Goal: Task Accomplishment & Management: Use online tool/utility

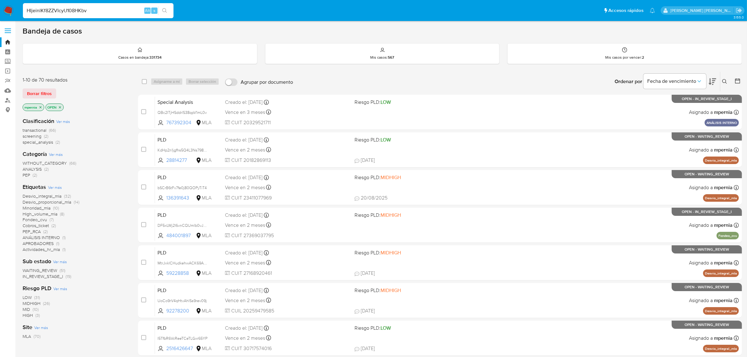
type input "HIjeinlKf8ZZVIcyU108HKbv"
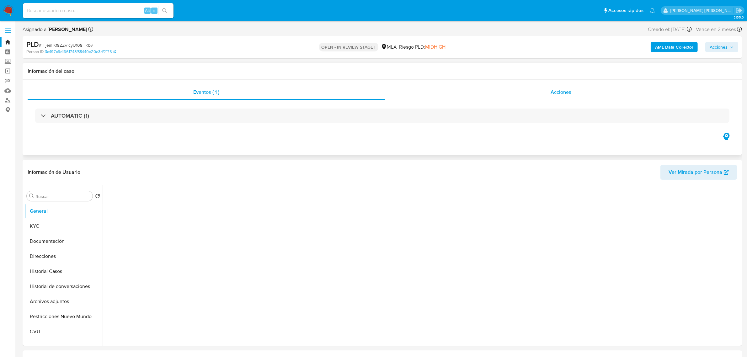
click at [552, 93] on span "Acciones" at bounding box center [561, 92] width 21 height 7
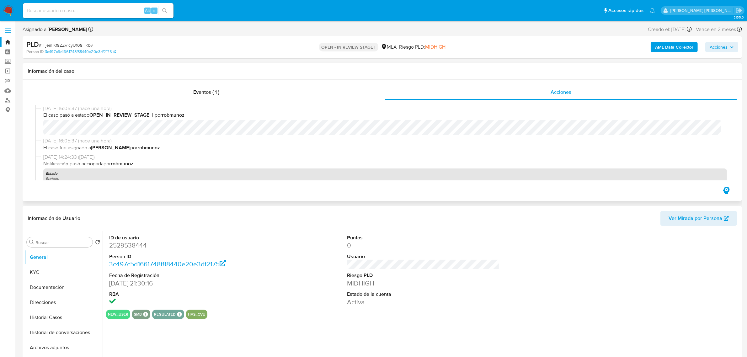
select select "10"
click at [63, 7] on input at bounding box center [98, 11] width 151 height 8
paste input "6L4sRQ0hORgHDhYqfJOmN0gf"
type input "6L4sRQ0hORgHDhYqfJOmN0gf"
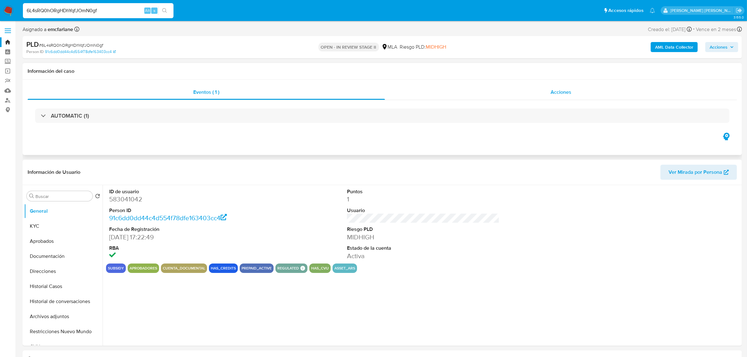
click at [566, 94] on span "Acciones" at bounding box center [561, 92] width 21 height 7
select select "10"
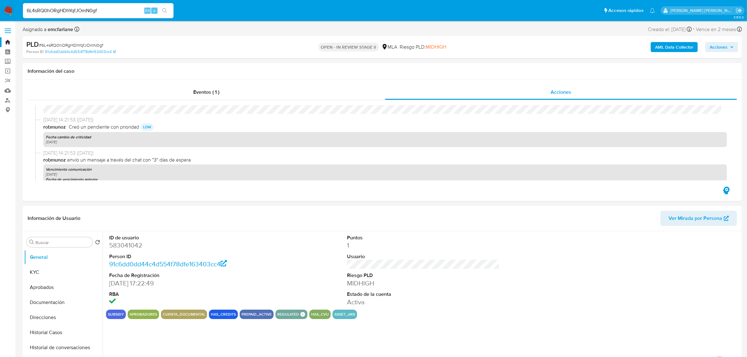
scroll to position [118, 0]
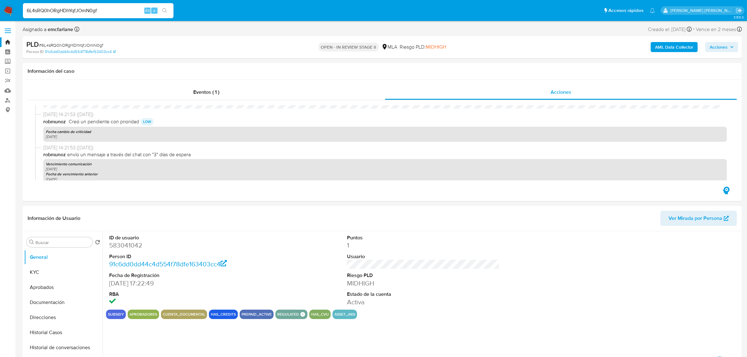
click at [89, 12] on input "6L4sRQ0hORgHDhYqfJOmN0gf" at bounding box center [98, 11] width 151 height 8
paste input "nNkAHFyWO8eku8btPS91rnVW"
type input "nNkAHFyWO8eku8btPS91rnVW"
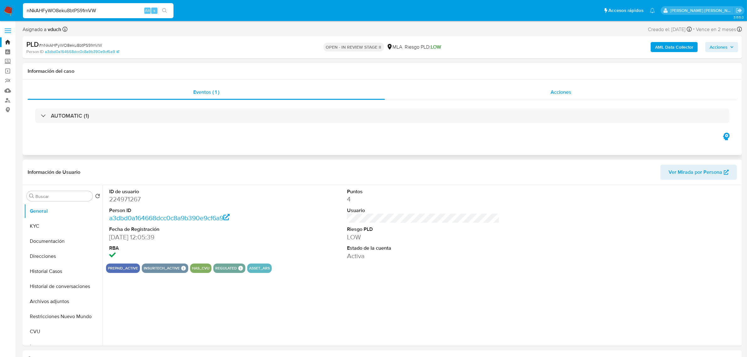
click at [559, 89] on span "Acciones" at bounding box center [561, 92] width 21 height 7
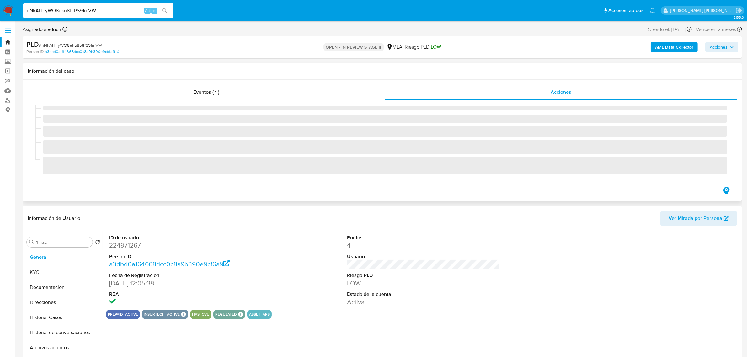
select select "10"
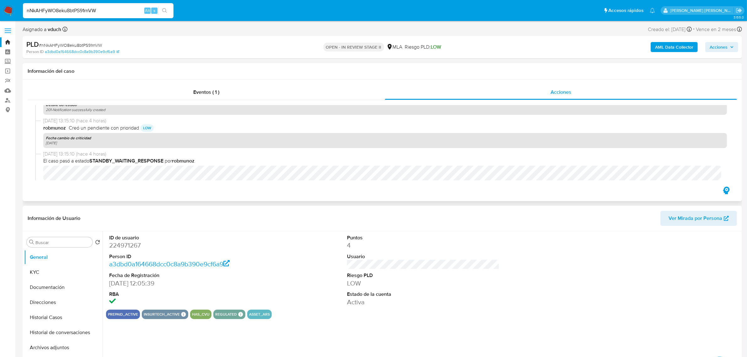
scroll to position [65, 0]
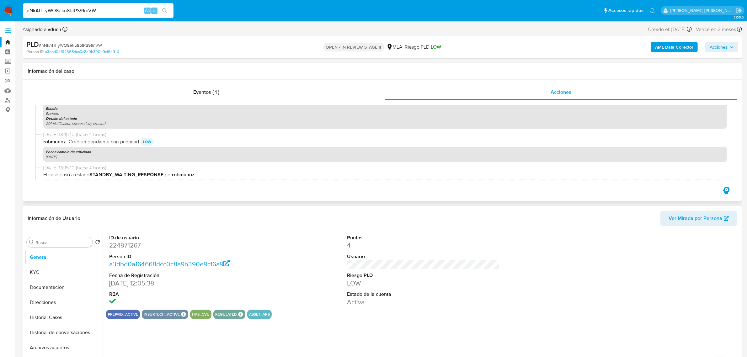
drag, startPoint x: 33, startPoint y: 4, endPoint x: 8, endPoint y: 5, distance: 25.1
click at [8, 5] on nav "Pausado Ver notificaciones nNkAHFyWO8eku8btPS91rnVW Alt s Accesos rápidos Presi…" at bounding box center [373, 10] width 747 height 21
click at [77, 10] on input "nNkAHFyWO8eku8btPS91rnVW" at bounding box center [98, 11] width 151 height 8
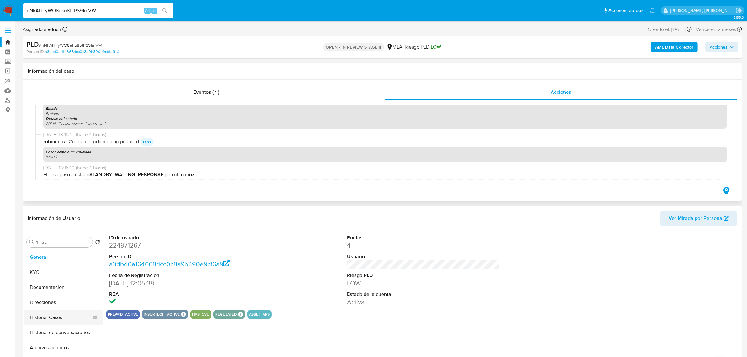
click at [48, 319] on button "Historial Casos" at bounding box center [60, 317] width 73 height 15
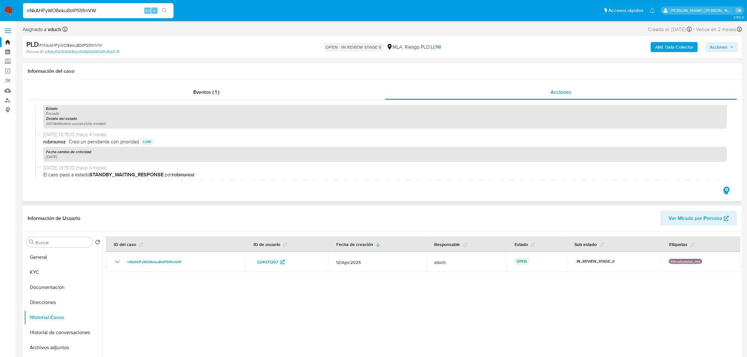
click at [81, 11] on input "nNkAHFyWO8eku8btPS91rnVW" at bounding box center [98, 11] width 151 height 8
paste input "OzrE0xQhIYvDs2p9RwvRTSKz"
type input "OzrE0xQhIYvDs2p9RwvRTSKz"
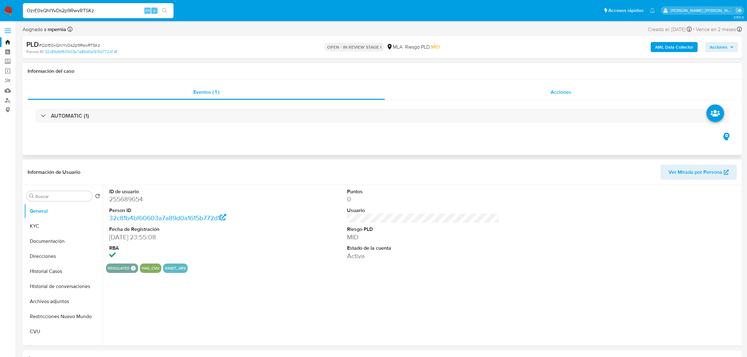
click at [567, 94] on span "Acciones" at bounding box center [561, 92] width 21 height 7
select select "10"
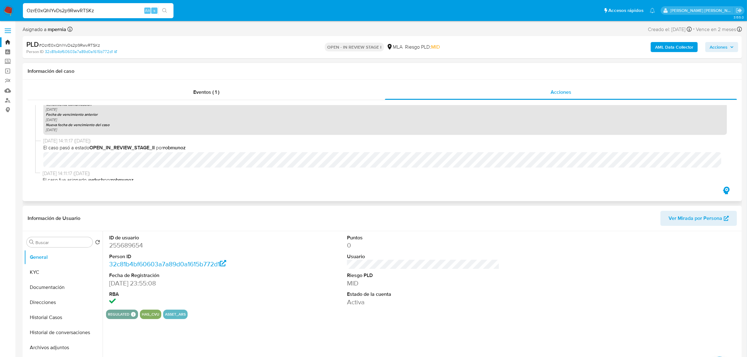
scroll to position [183, 0]
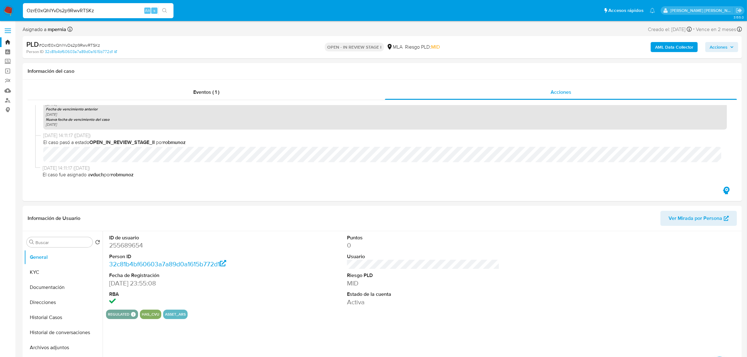
click at [85, 10] on input "OzrE0xQhIYvDs2p9RwvRTSKz" at bounding box center [98, 11] width 151 height 8
paste input "5i6kwp3PNbAolRXu5EB7KOyT"
type input "5i6kwp3PNbAolRXu5EB7KOyT"
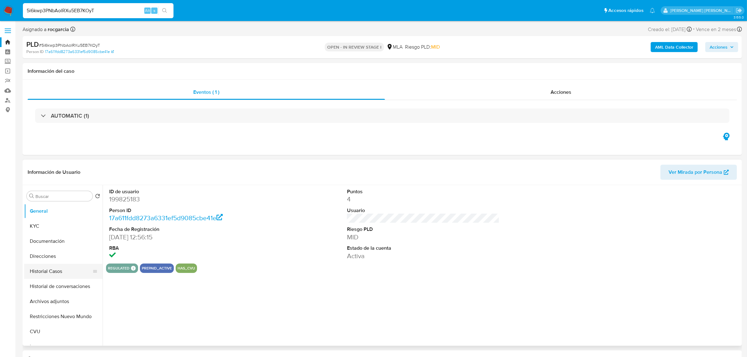
select select "10"
click at [565, 91] on span "Acciones" at bounding box center [561, 92] width 21 height 7
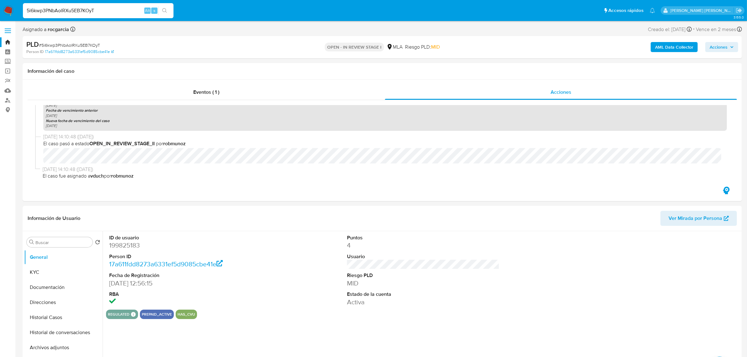
scroll to position [183, 0]
click at [131, 263] on link "17a611fdd8273a6331ef5d9085cbe41e" at bounding box center [166, 264] width 114 height 9
click at [85, 7] on input "5i6kwp3PNbAolRXu5EB7KOyT" at bounding box center [98, 11] width 151 height 8
paste input "nNkAHFyWO8eku8btPS91rnVW"
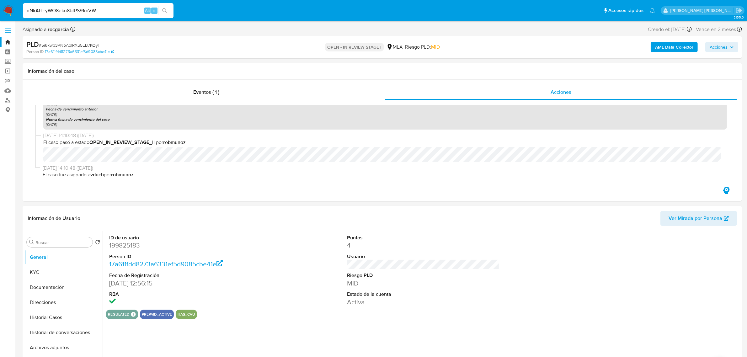
type input "nNkAHFyWO8eku8btPS91rnVW"
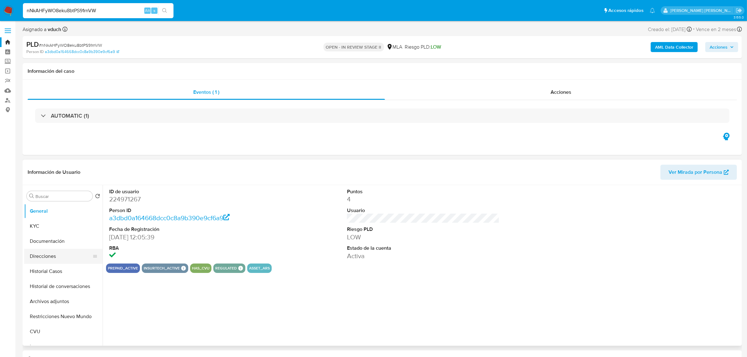
select select "10"
click at [40, 258] on button "Direcciones" at bounding box center [60, 256] width 73 height 15
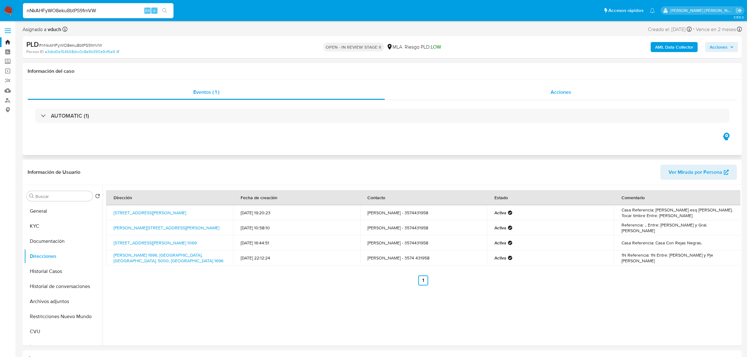
click at [564, 89] on span "Acciones" at bounding box center [561, 92] width 21 height 7
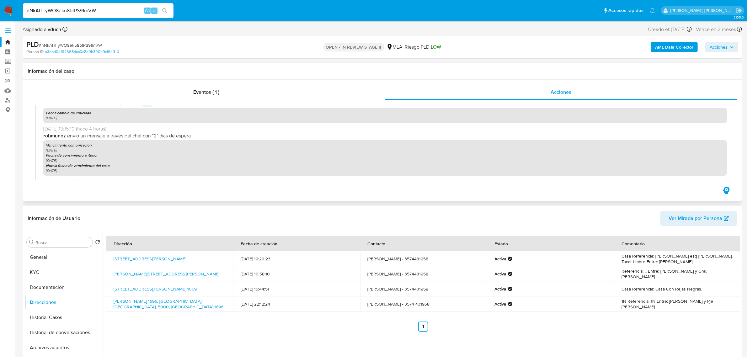
scroll to position [183, 0]
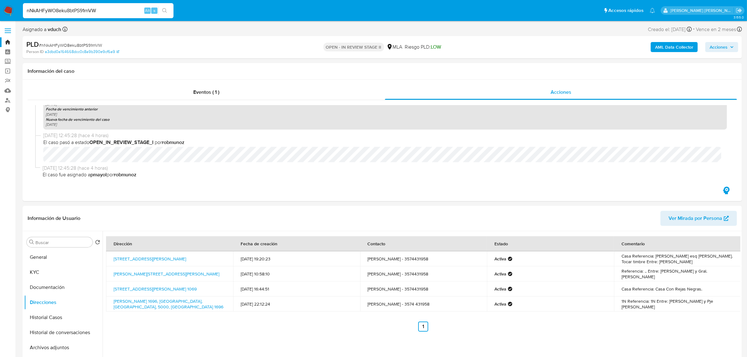
click at [96, 10] on input "nNkAHFyWO8eku8btPS91rnVW" at bounding box center [98, 11] width 151 height 8
paste input "LWBXWJRjfvF0axbkgrGFB1Dh"
type input "LWBXWJRjfvF0axbkgrGFB1Dh"
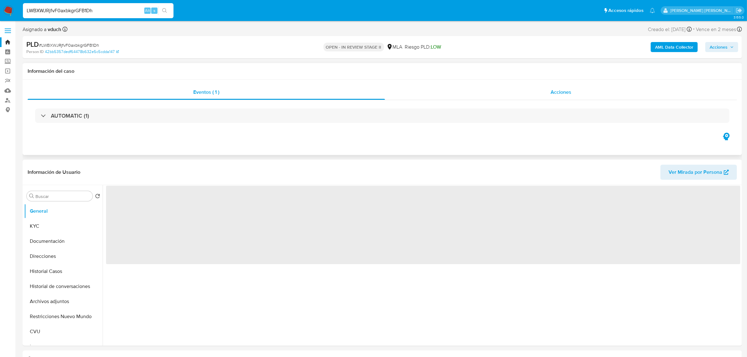
click at [561, 87] on div "Acciones" at bounding box center [561, 92] width 352 height 15
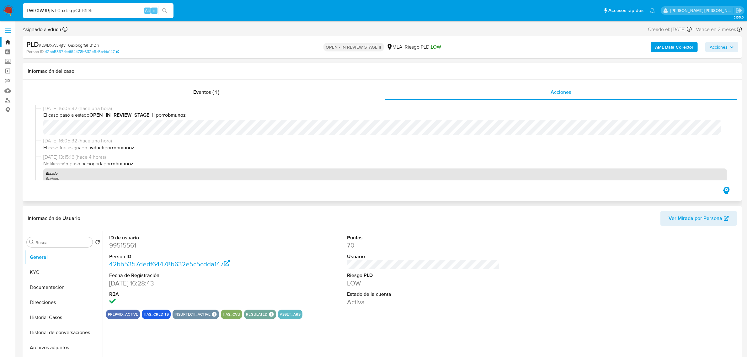
select select "10"
click at [9, 43] on link "Bandeja" at bounding box center [37, 42] width 75 height 10
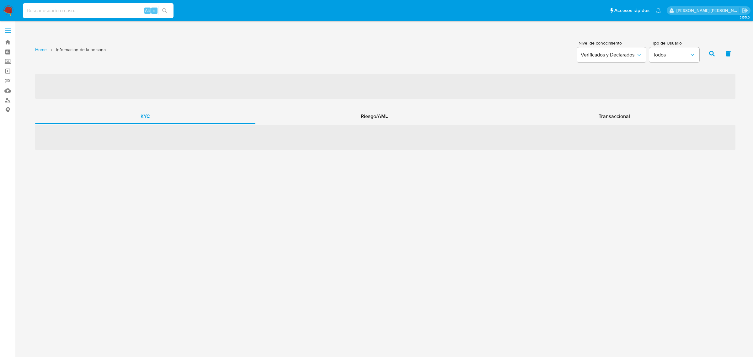
click at [78, 12] on input at bounding box center [98, 11] width 151 height 8
paste input "rcbBsYR2CidaANbeLSZhguef"
type input "rcbBsYR2CidaANbeLSZhguef"
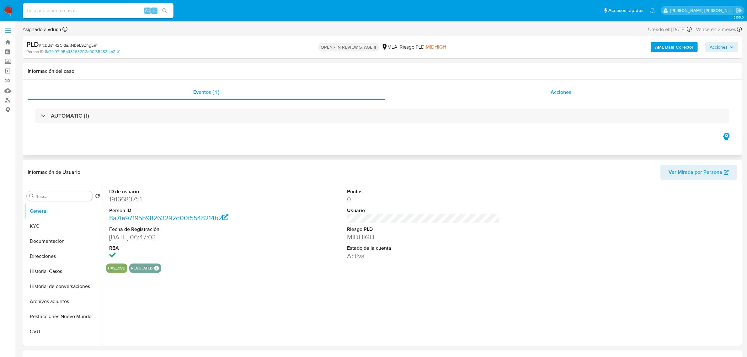
click at [561, 95] on span "Acciones" at bounding box center [561, 92] width 21 height 7
select select "10"
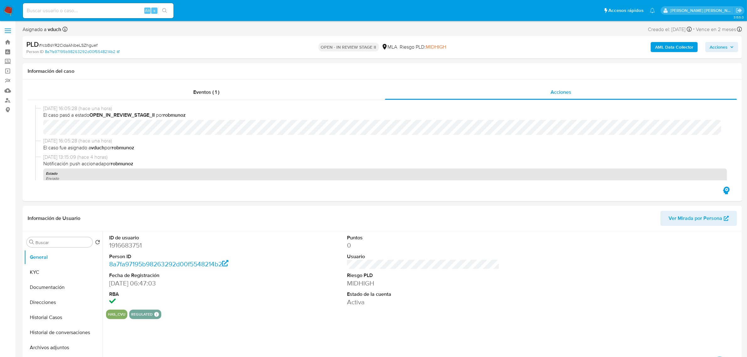
click at [99, 10] on input at bounding box center [98, 11] width 151 height 8
paste input "LWBXWJRjfvF0axbkgrGFB1Dh"
type input "LWBXWJRjfvF0axbkgrGFB1Dh"
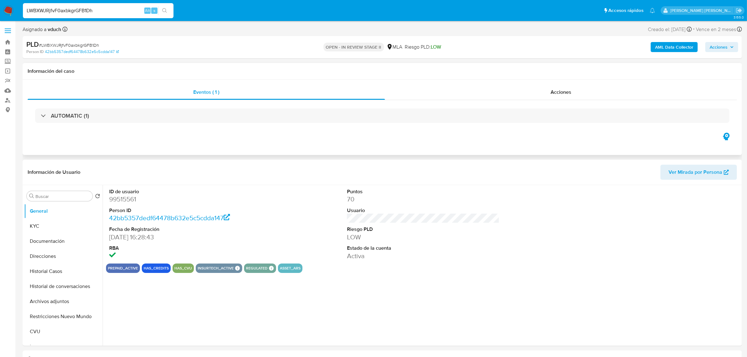
select select "10"
click at [568, 93] on span "Acciones" at bounding box center [561, 92] width 21 height 7
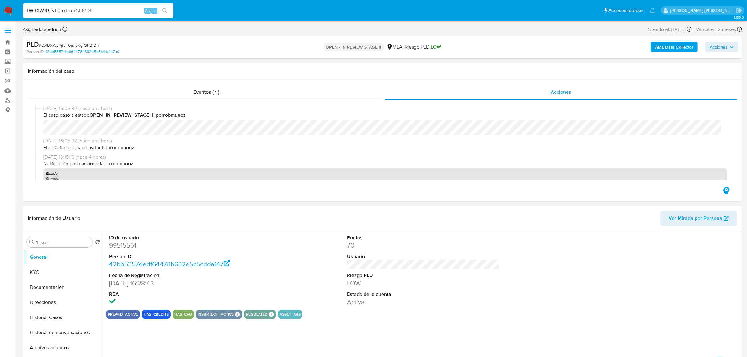
drag, startPoint x: 107, startPoint y: 7, endPoint x: -12, endPoint y: -3, distance: 119.4
paste input "XhhMNbZTRQbZ0bWTfhw9wfsO"
type input "XhhMNbZTRQbZ0bWTfhw9wfsO"
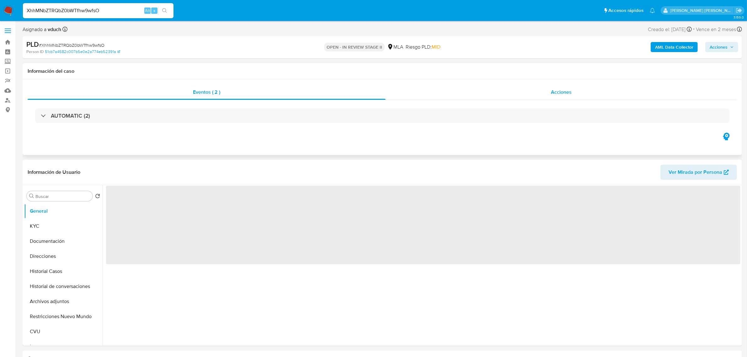
click at [574, 93] on div "Acciones" at bounding box center [562, 92] width 352 height 15
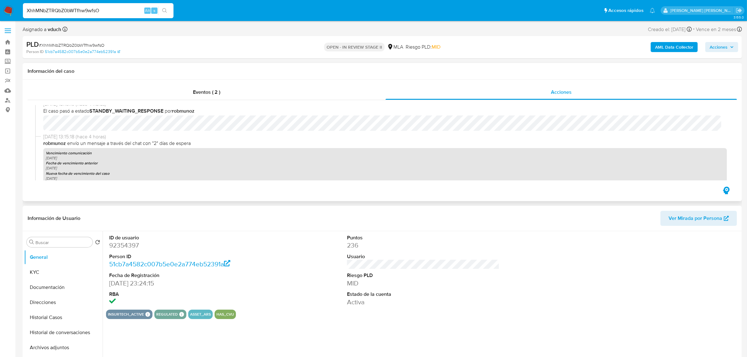
select select "10"
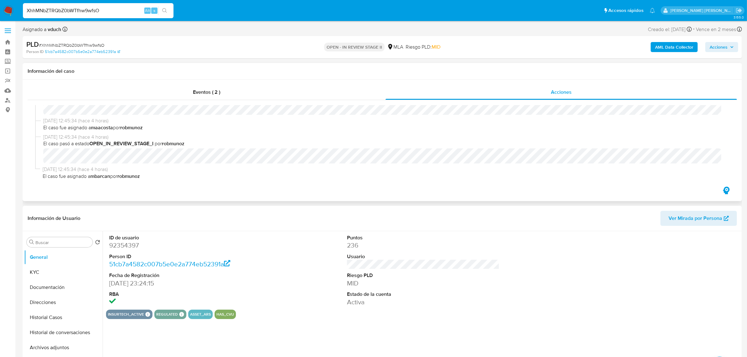
scroll to position [280, 0]
drag, startPoint x: 40, startPoint y: 9, endPoint x: 17, endPoint y: 13, distance: 23.5
click at [17, 12] on nav "Pausado Ver notificaciones XhhMNbZTRQbZ0bWTfhw9wfsO Alt s Accesos rápidos Presi…" at bounding box center [373, 10] width 747 height 21
paste input "rcbBsYR2CidaANbeLSZhguef"
type input "rcbBsYR2CidaANbeLSZhguef"
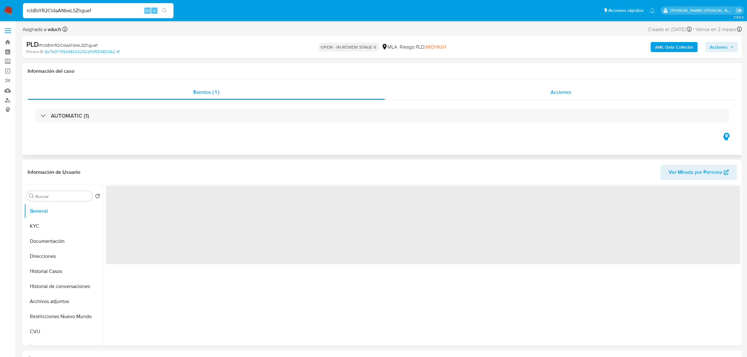
click at [560, 95] on span "Acciones" at bounding box center [561, 92] width 21 height 7
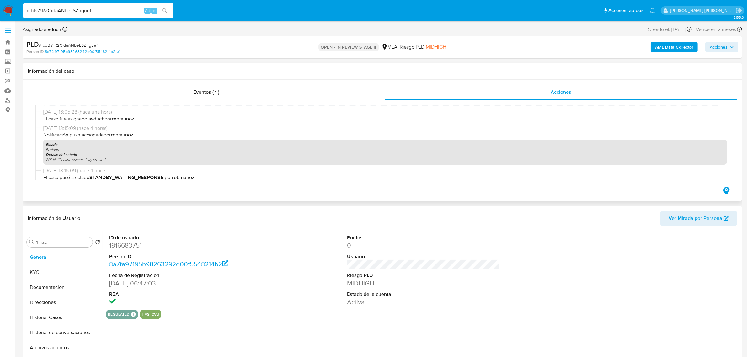
select select "10"
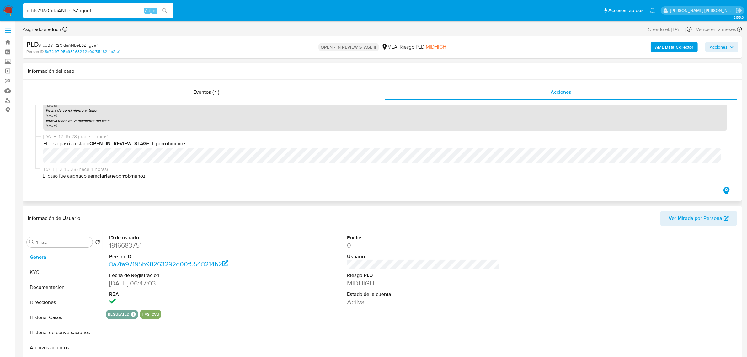
scroll to position [183, 0]
drag, startPoint x: 117, startPoint y: 174, endPoint x: 92, endPoint y: 174, distance: 24.8
click at [92, 174] on span "El caso fue asignado a emcfarlane por robmunoz" at bounding box center [385, 174] width 685 height 7
copy b "emcfarlane"
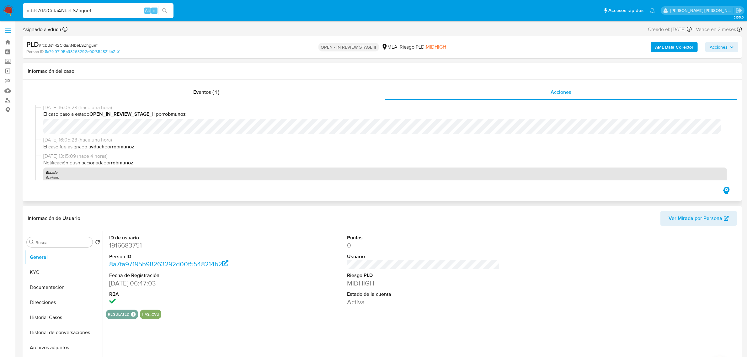
scroll to position [0, 0]
click at [82, 7] on input "rcbBsYR2CidaANbeLSZhguef" at bounding box center [98, 11] width 151 height 8
click at [81, 7] on input "rcbBsYR2CidaANbeLSZhguef" at bounding box center [98, 11] width 151 height 8
paste input "XhhMNbZTRQbZ0bWTfhw9wfsO"
type input "XhhMNbZTRQbZ0bWTfhw9wfsO"
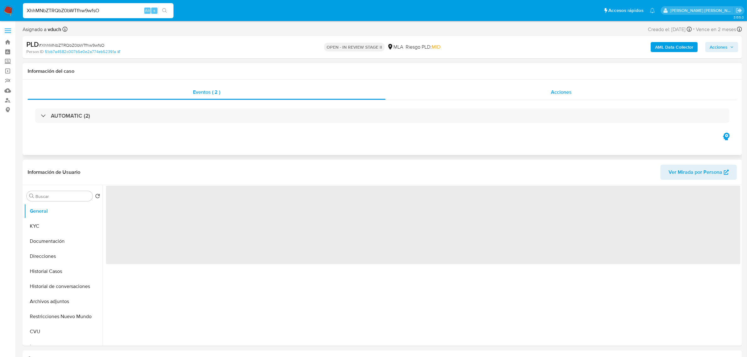
click at [550, 92] on div "Acciones" at bounding box center [562, 92] width 352 height 15
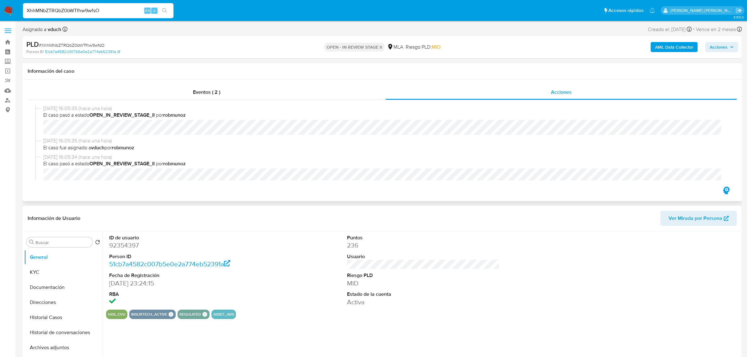
select select "10"
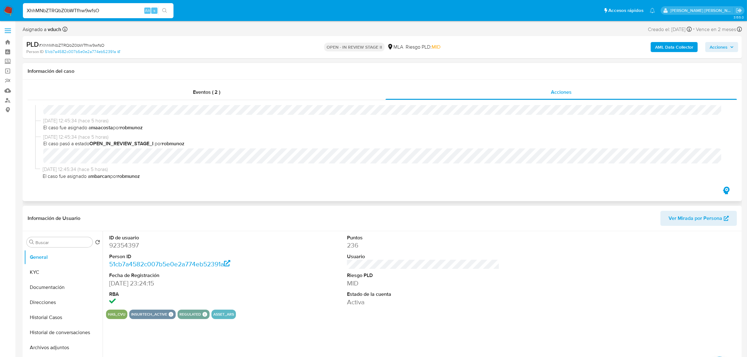
scroll to position [280, 0]
click at [45, 9] on input "XhhMNbZTRQbZ0bWTfhw9wfsO" at bounding box center [98, 11] width 151 height 8
click at [45, 8] on input "XhhMNbZTRQbZ0bWTfhw9wfsO" at bounding box center [98, 11] width 151 height 8
paste input "LWBXWJRjfvF0axbkgrGFB1Dh"
type input "LWBXWJRjfvF0axbkgrGFB1Dh"
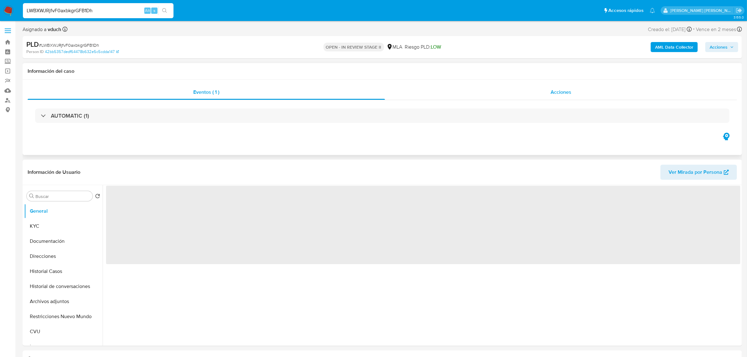
click at [549, 92] on div "Acciones" at bounding box center [561, 92] width 352 height 15
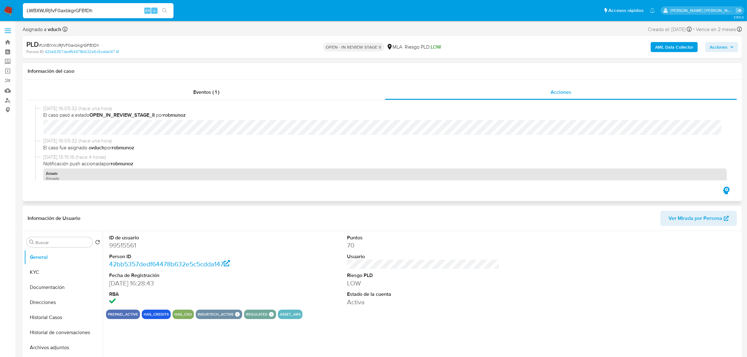
select select "10"
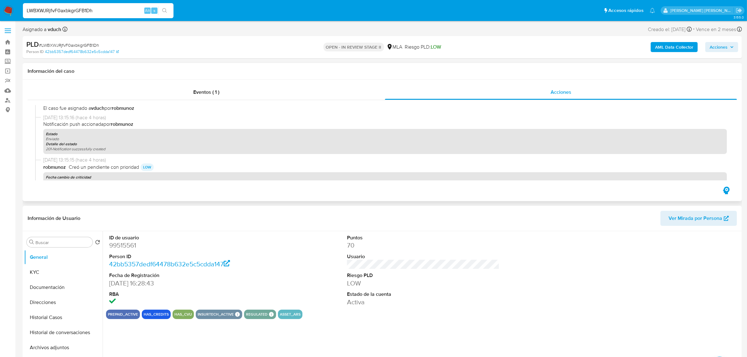
scroll to position [26, 0]
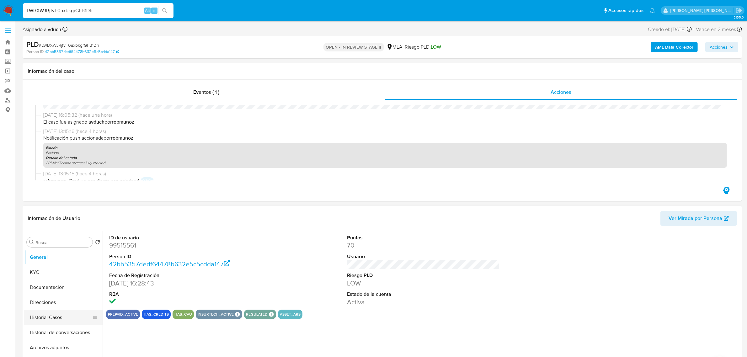
click at [52, 315] on button "Historial Casos" at bounding box center [60, 317] width 73 height 15
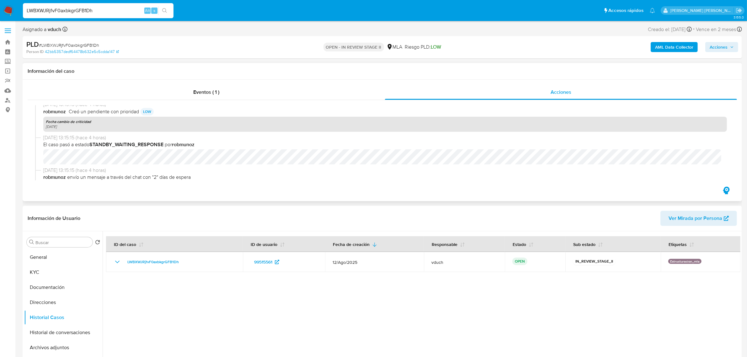
scroll to position [104, 0]
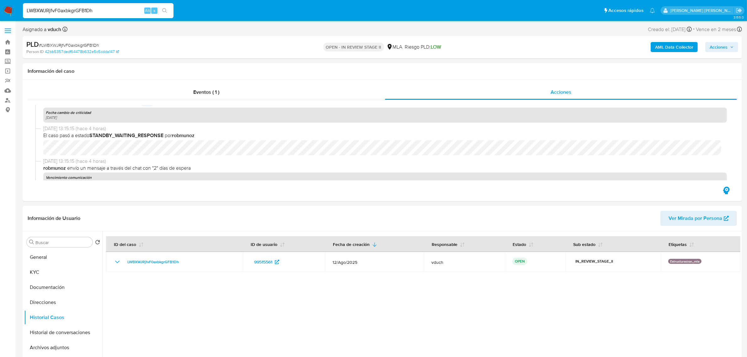
click at [49, 10] on input "LWBXWJRjfvF0axbkgrGFB1Dh" at bounding box center [98, 11] width 151 height 8
paste input "nNkAHFyWO8eku8btPS91rnVW"
type input "nNkAHFyWO8eku8btPS91rnVW"
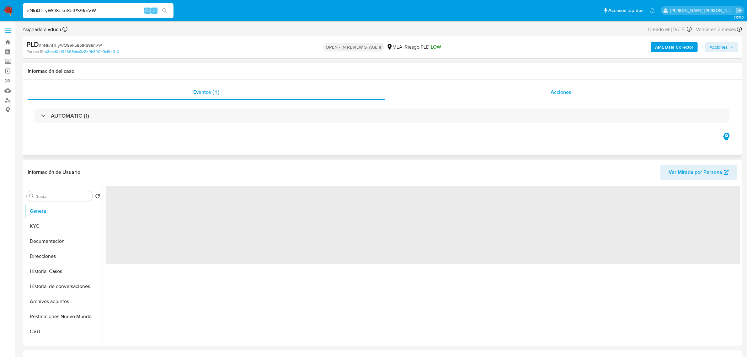
click at [575, 90] on div "Acciones" at bounding box center [561, 92] width 352 height 15
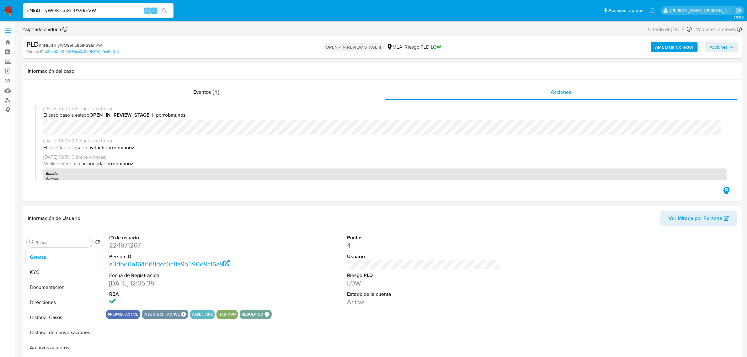
select select "10"
drag, startPoint x: 105, startPoint y: 10, endPoint x: -6, endPoint y: 4, distance: 111.6
click at [71, 9] on input "nNkAHFyWO8eku8btPS91rnVW" at bounding box center [98, 11] width 151 height 8
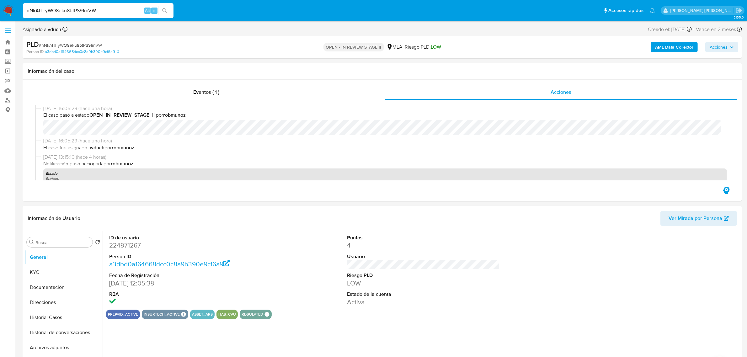
click at [98, 10] on input "nNkAHFyWO8eku8btPS91rnVW" at bounding box center [98, 11] width 151 height 8
click at [71, 8] on input "nNkAHFyWO8eku8btPS91rnVW" at bounding box center [98, 11] width 151 height 8
paste input "UHn62lh9caVIvqfQg47gfhKb"
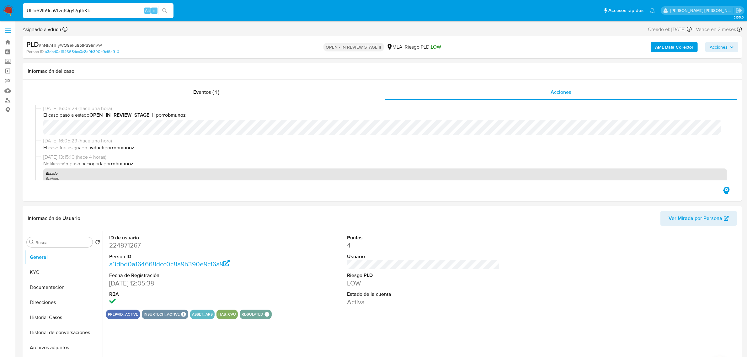
type input "UHn62lh9caVIvqfQg47gfhKb"
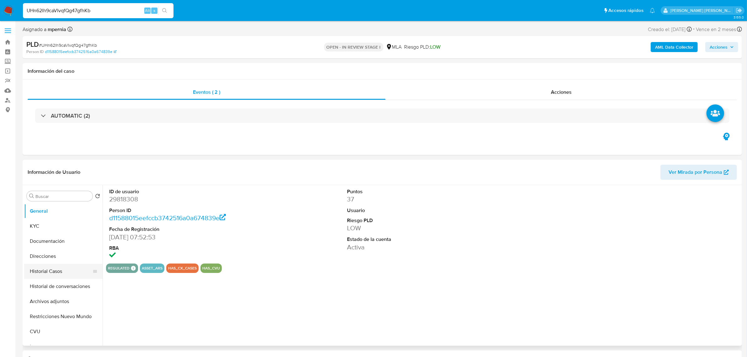
click at [43, 267] on button "Historial Casos" at bounding box center [60, 271] width 73 height 15
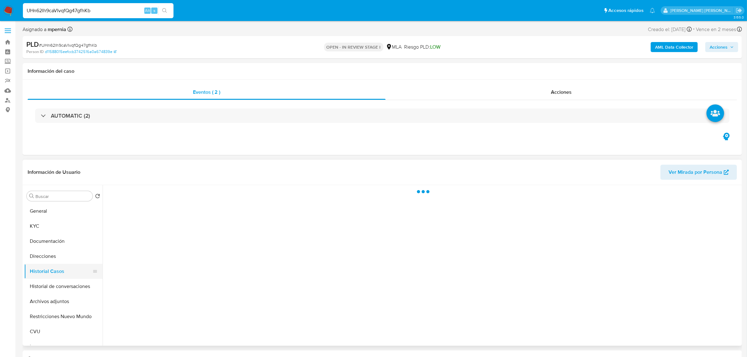
select select "10"
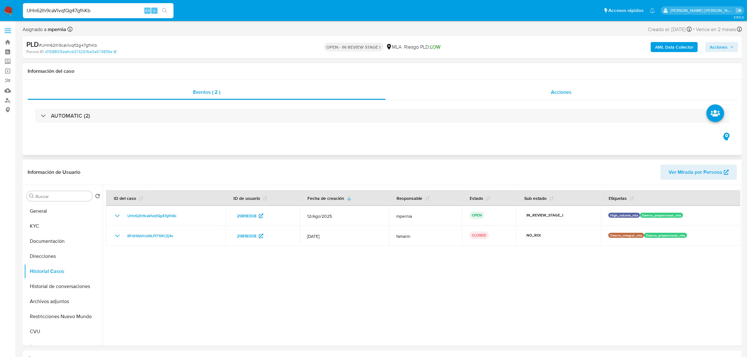
click at [547, 96] on div "Acciones" at bounding box center [562, 92] width 352 height 15
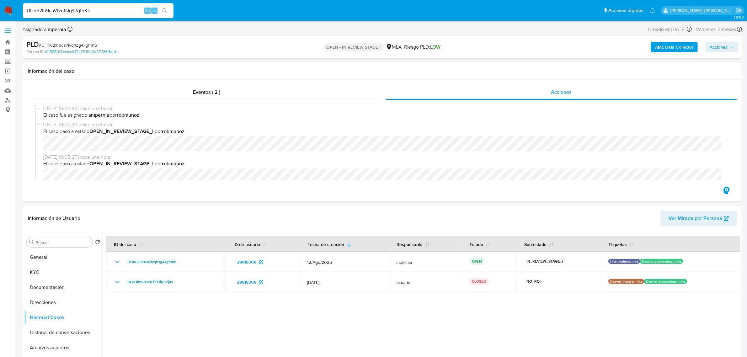
click at [680, 49] on b "AML Data Collector" at bounding box center [674, 47] width 38 height 10
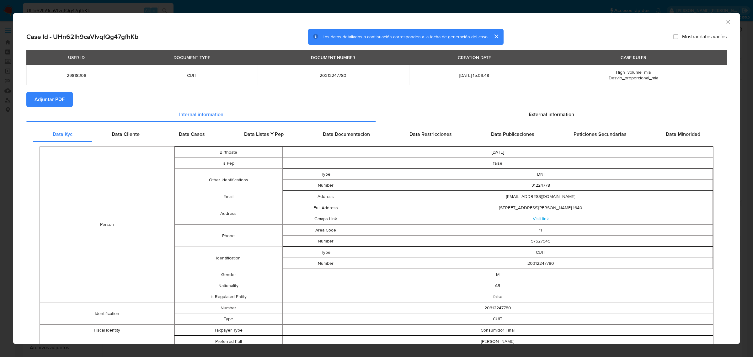
click at [48, 105] on span "Adjuntar PDF" at bounding box center [50, 100] width 30 height 14
click at [727, 22] on div "AML Data Collector" at bounding box center [376, 21] width 727 height 16
click at [725, 22] on icon "Cerrar ventana" at bounding box center [728, 22] width 6 height 6
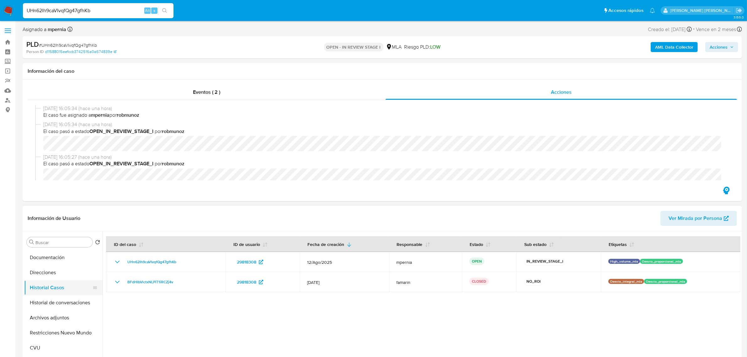
scroll to position [78, 0]
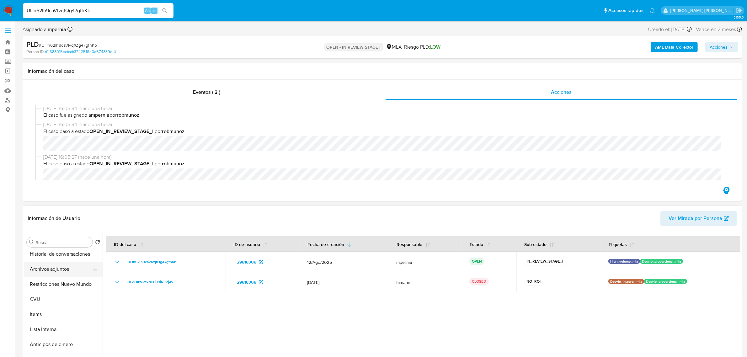
click at [45, 269] on button "Archivos adjuntos" at bounding box center [60, 269] width 73 height 15
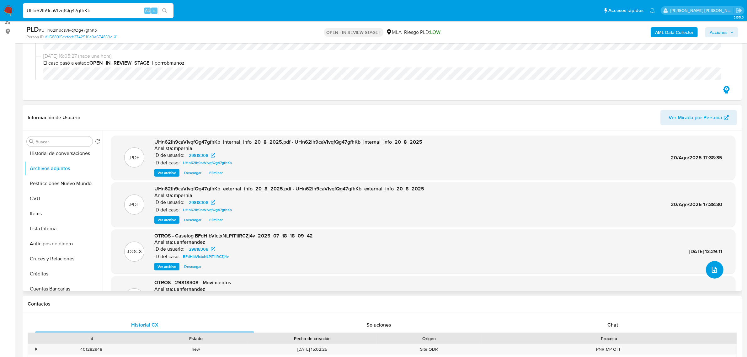
click at [717, 272] on button "upload-file" at bounding box center [715, 270] width 18 height 18
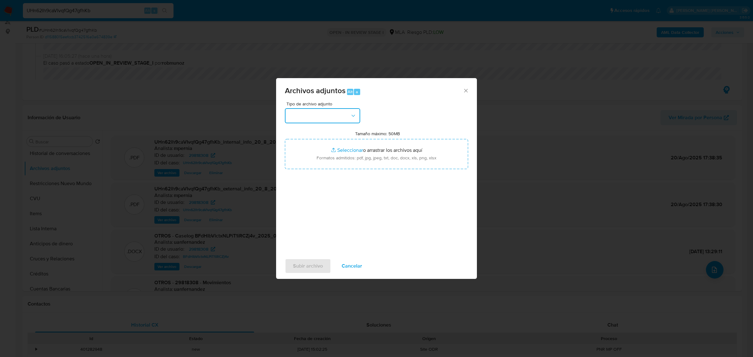
click at [314, 122] on button "button" at bounding box center [322, 115] width 75 height 15
click at [313, 182] on div "OTROS" at bounding box center [321, 174] width 64 height 15
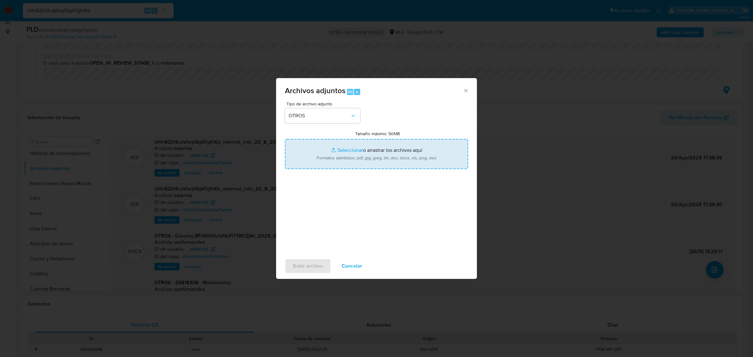
type input "C:\fakepath\29818308 analisis no roi complementario a Julio Caselog UHn62lh9caV…"
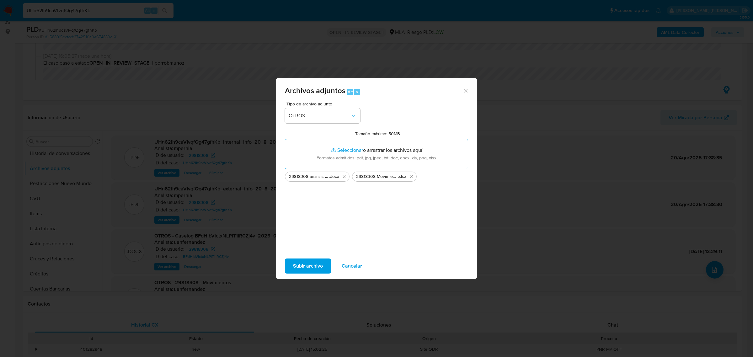
click at [323, 259] on button "Subir archivo" at bounding box center [308, 266] width 46 height 15
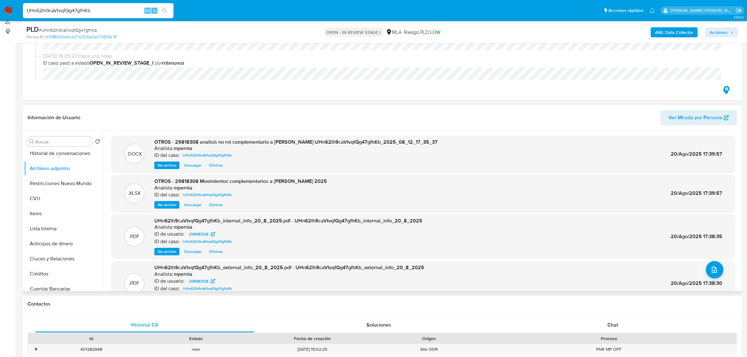
click at [381, 181] on div ".XLSX OTROS - 29818308 Movimientos complementarios a Julio 2025 Analista: mpern…" at bounding box center [423, 193] width 618 height 31
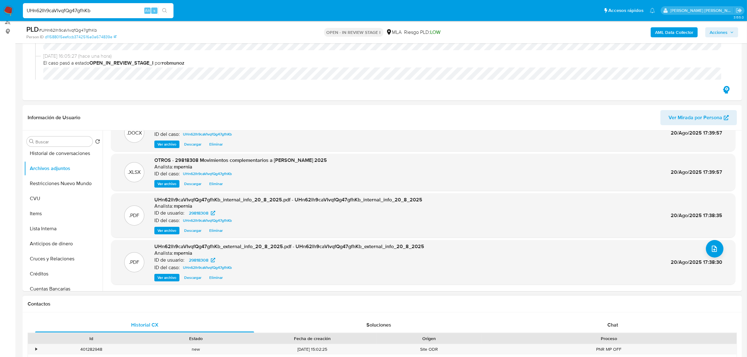
scroll to position [38, 0]
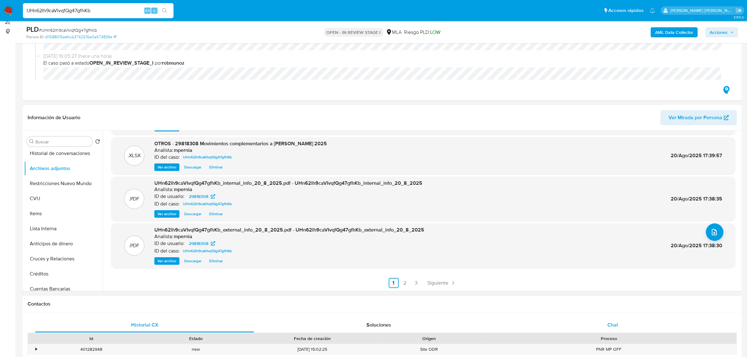
click at [615, 326] on span "Chat" at bounding box center [613, 324] width 11 height 7
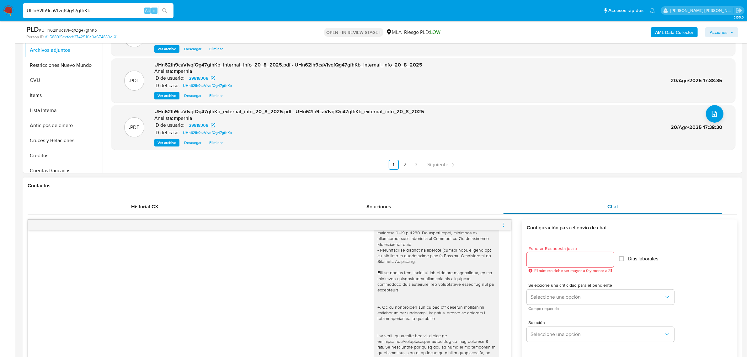
scroll to position [196, 0]
click at [503, 226] on icon "menu-action" at bounding box center [504, 226] width 6 height 6
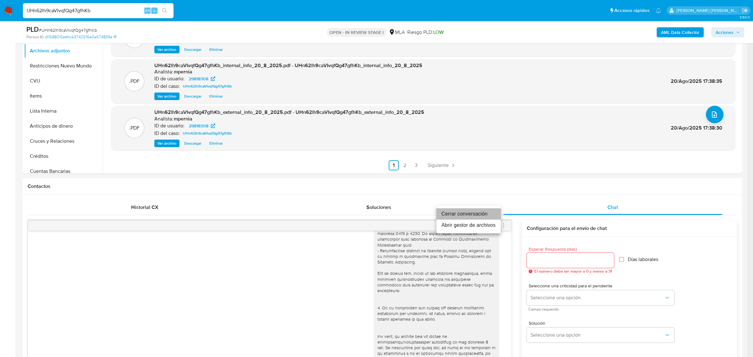
click at [483, 214] on li "Cerrar conversación" at bounding box center [469, 213] width 64 height 11
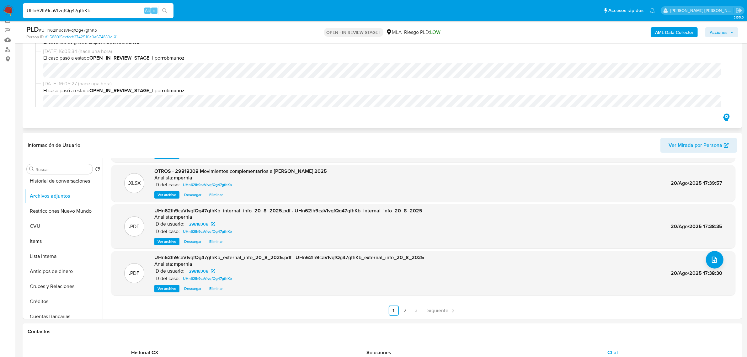
scroll to position [39, 0]
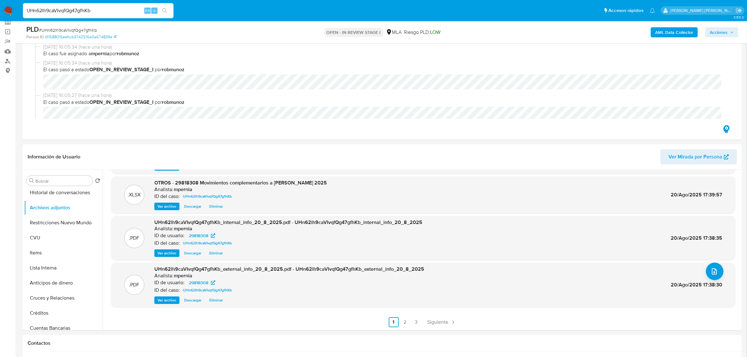
click at [725, 33] on span "Acciones" at bounding box center [719, 32] width 18 height 10
click at [570, 52] on span "Alt" at bounding box center [570, 52] width 5 height 6
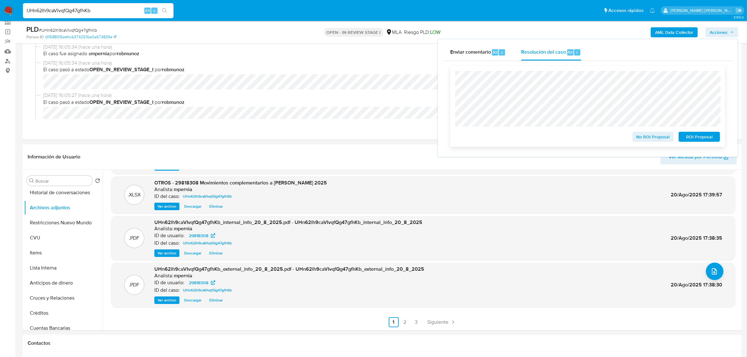
click at [642, 137] on span "No ROI Proposal" at bounding box center [653, 136] width 33 height 9
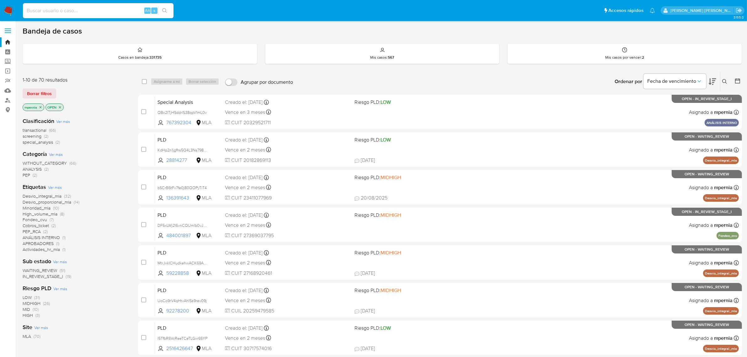
click at [80, 13] on input at bounding box center [98, 11] width 151 height 8
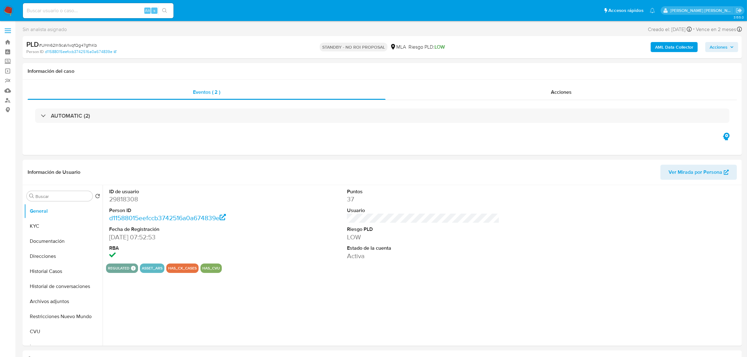
select select "10"
click at [562, 93] on span "Acciones" at bounding box center [561, 92] width 21 height 7
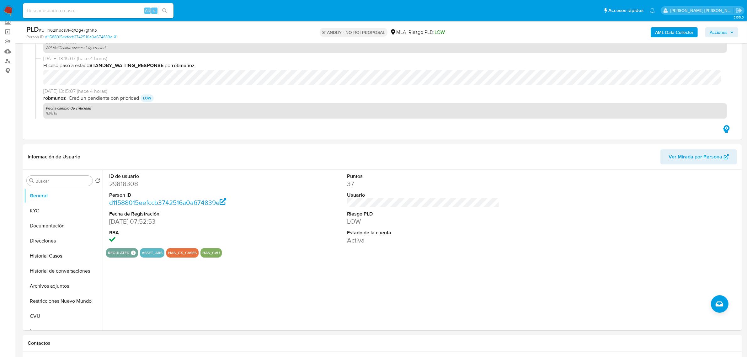
scroll to position [255, 0]
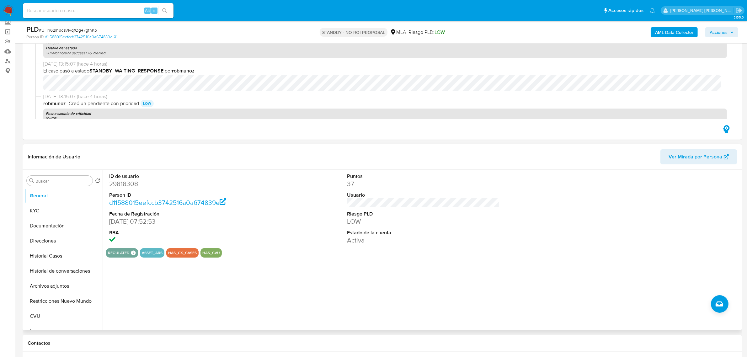
click at [118, 185] on dd "29818308" at bounding box center [185, 184] width 153 height 9
copy dd "29818308"
click at [100, 9] on input at bounding box center [98, 11] width 151 height 8
paste input "pV5gxO5DiksBlMVhBmKgG3db"
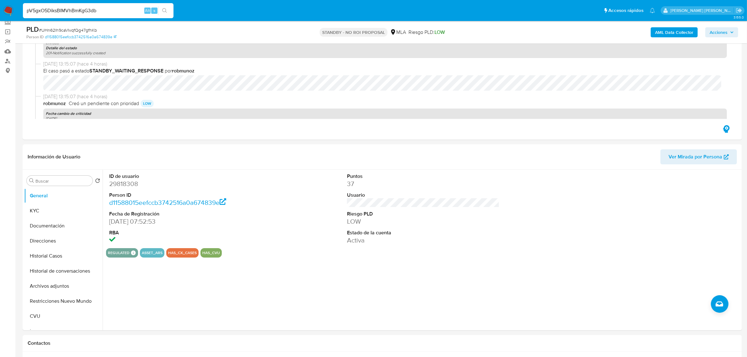
type input "pV5gxO5DiksBlMVhBmKgG3db"
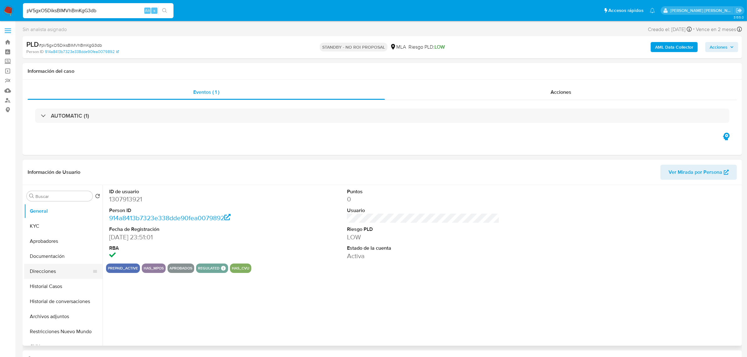
select select "10"
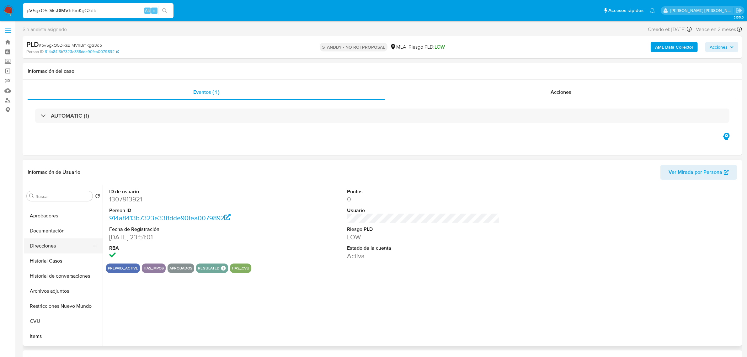
scroll to position [39, 0]
click at [51, 250] on button "Historial Casos" at bounding box center [60, 247] width 73 height 15
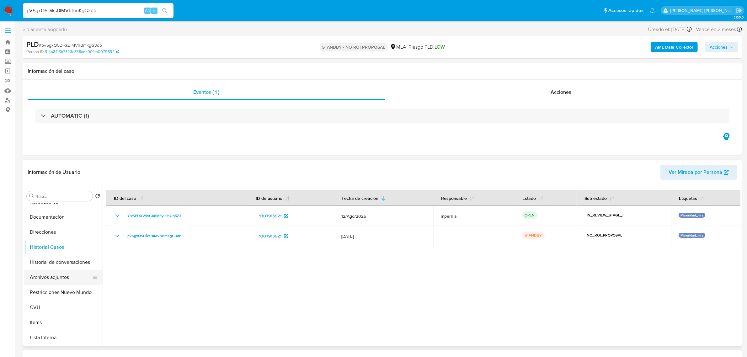
click at [42, 275] on button "Archivos adjuntos" at bounding box center [60, 277] width 73 height 15
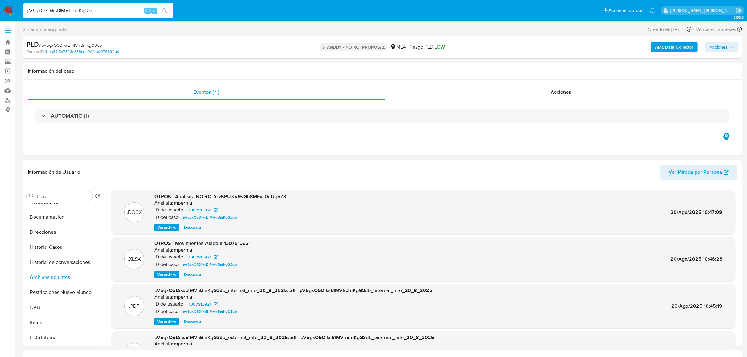
click at [64, 7] on input "pV5gxO5DiksBlMVhBmKgG3db" at bounding box center [98, 11] width 151 height 8
paste input "gFM1nqPqhuhIiM3iKGcJGioQ"
type input "gFM1nqPqhuhIiM3iKGcJGioQ"
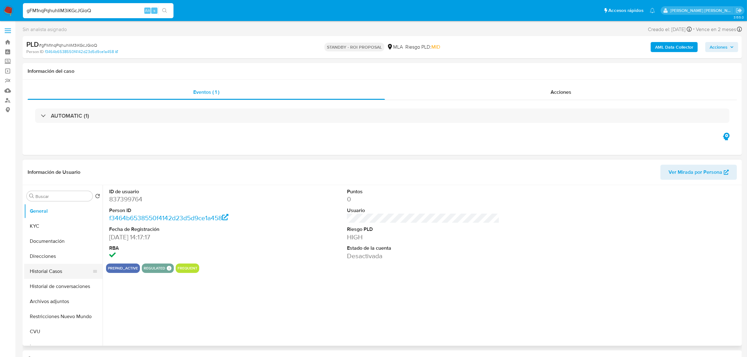
click at [43, 275] on button "Historial Casos" at bounding box center [60, 271] width 73 height 15
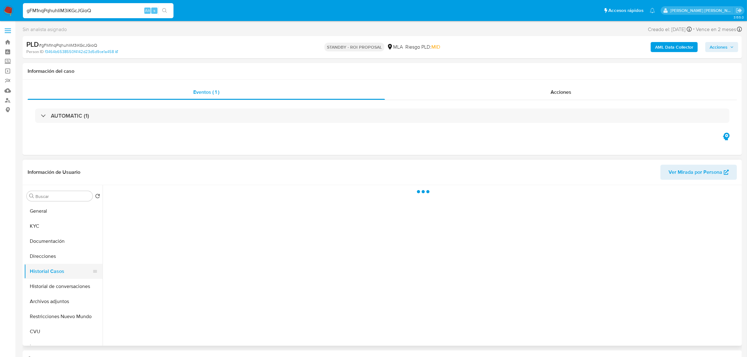
select select "10"
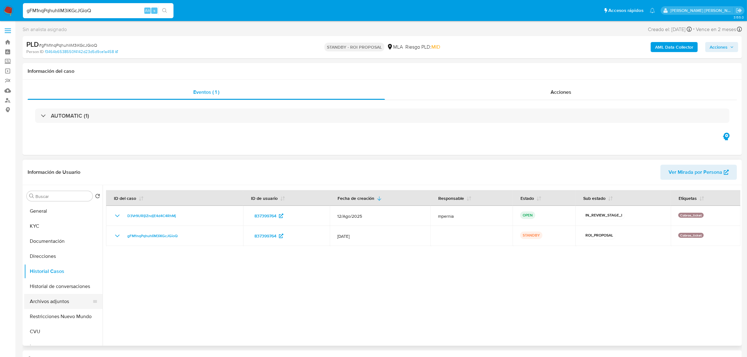
click at [52, 304] on button "Archivos adjuntos" at bounding box center [60, 301] width 73 height 15
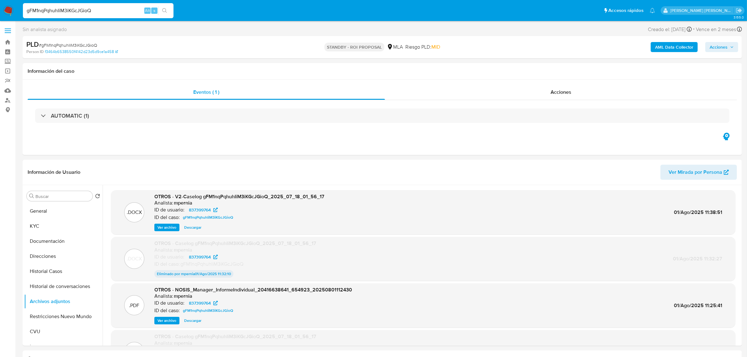
click at [65, 6] on div "gFM1nqPqhuhIiM3iKGcJGioQ Alt s" at bounding box center [98, 10] width 151 height 15
click at [67, 13] on input "gFM1nqPqhuhIiM3iKGcJGioQ" at bounding box center [98, 11] width 151 height 8
paste input "484001897"
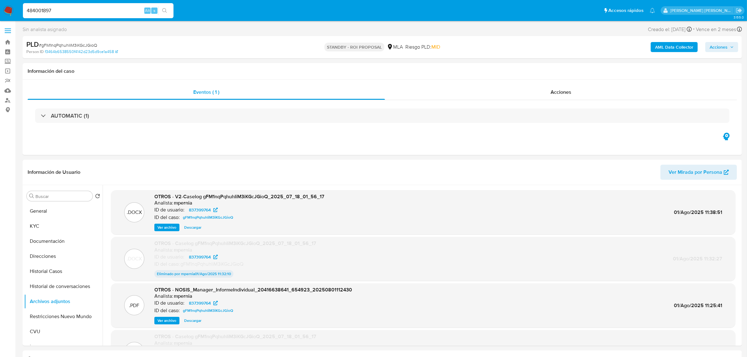
type input "484001897"
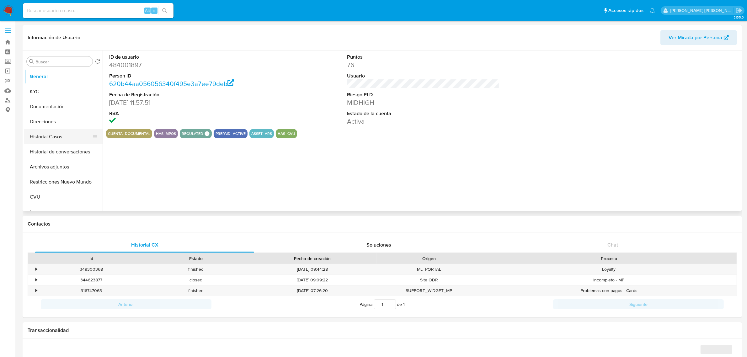
click at [53, 140] on button "Historial Casos" at bounding box center [60, 136] width 73 height 15
select select "10"
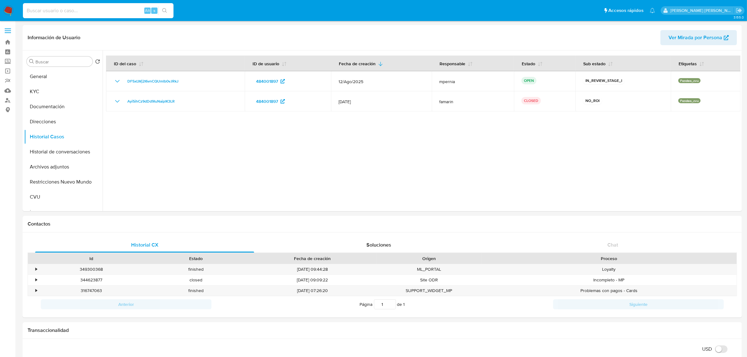
click at [73, 8] on input at bounding box center [98, 11] width 151 height 8
paste input "655033945"
type input "655033945"
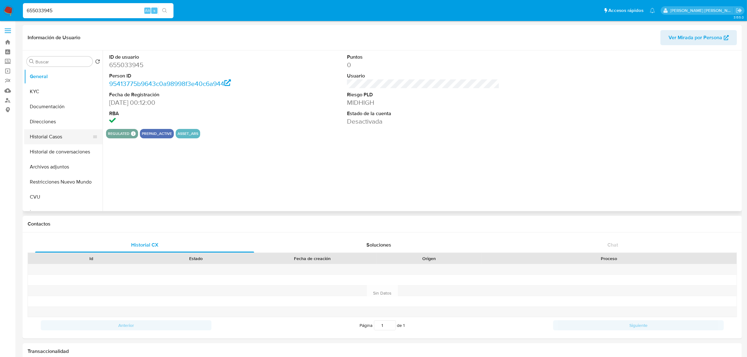
click at [50, 134] on button "Historial Casos" at bounding box center [60, 136] width 73 height 15
select select "10"
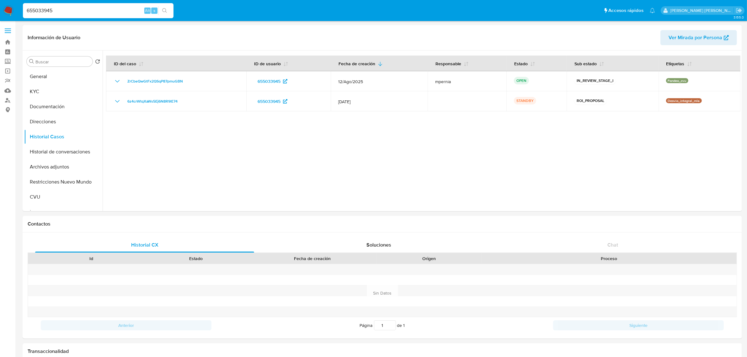
click at [37, 13] on input "655033945" at bounding box center [98, 11] width 151 height 8
paste input "389081102"
type input "389081102"
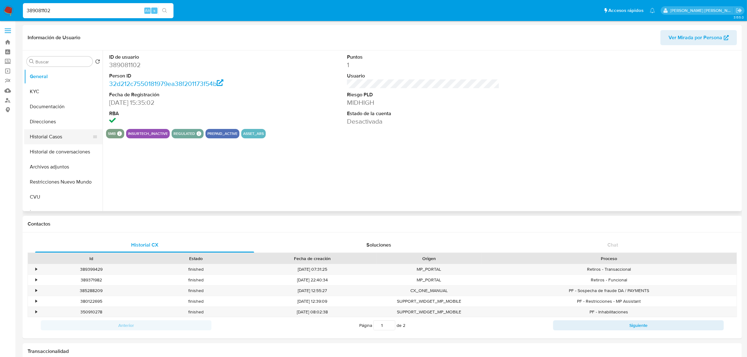
click at [46, 139] on button "Historial Casos" at bounding box center [60, 136] width 73 height 15
select select "10"
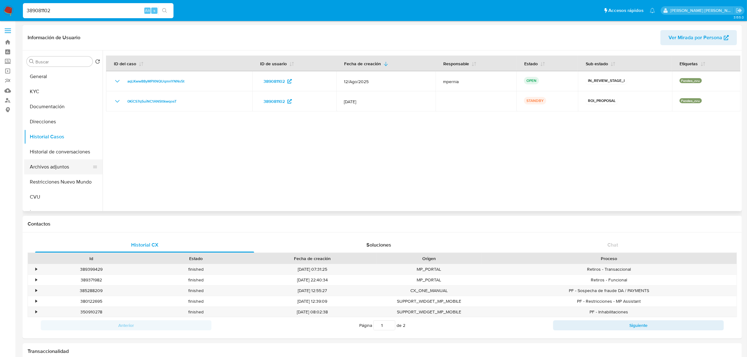
click at [62, 165] on button "Archivos adjuntos" at bounding box center [60, 166] width 73 height 15
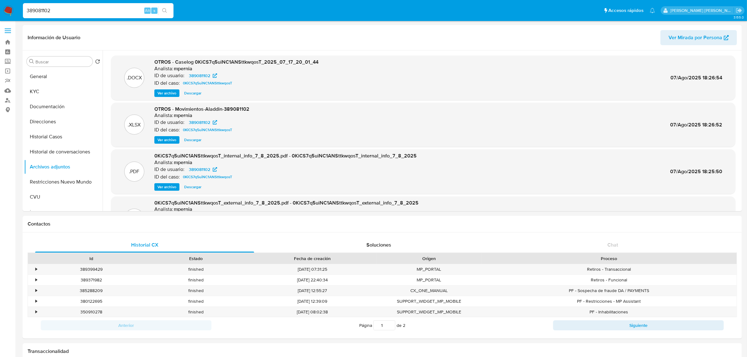
click at [40, 11] on input "389081102" at bounding box center [98, 11] width 151 height 8
paste input
click at [61, 8] on input at bounding box center [98, 11] width 151 height 8
click at [65, 12] on input at bounding box center [98, 11] width 151 height 8
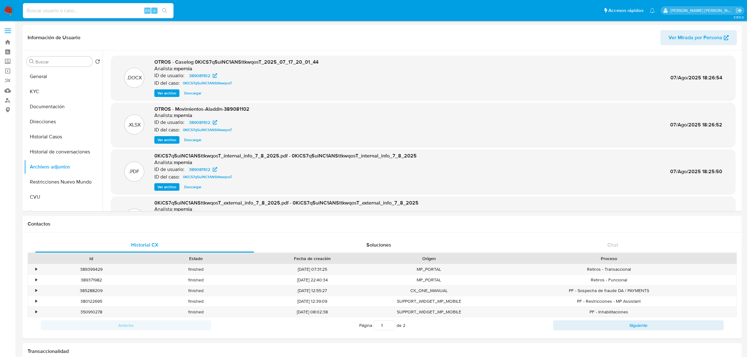
paste input "T3k6my3ZDl5H0L7bRAV0cQyx"
type input "T3k6my3ZDl5H0L7bRAV0cQyx"
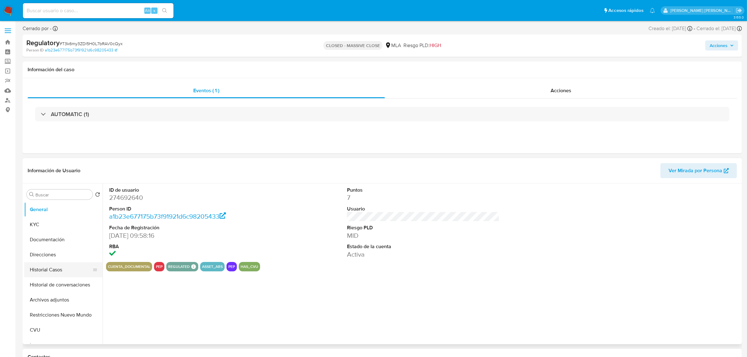
select select "10"
click at [40, 274] on button "Historial Casos" at bounding box center [60, 269] width 73 height 15
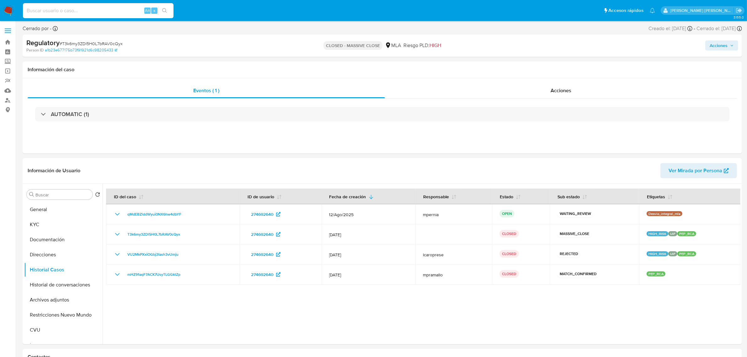
click at [63, 12] on input at bounding box center [98, 11] width 151 height 8
paste input "7NLsobSZVIbxHhLrfyBHnYdf"
type input "7NLsobSZVIbxHhLrfyBHnYdf"
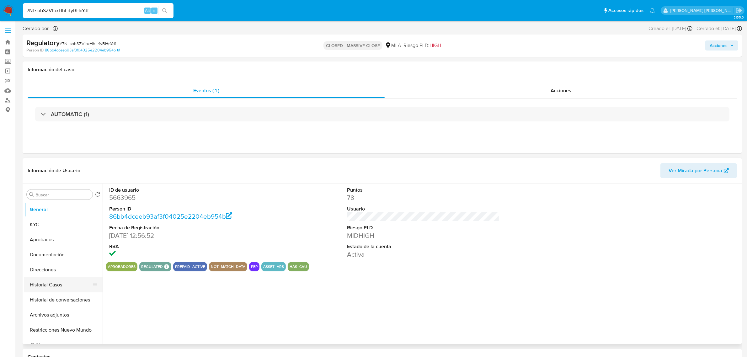
click at [46, 285] on button "Historial Casos" at bounding box center [60, 284] width 73 height 15
select select "10"
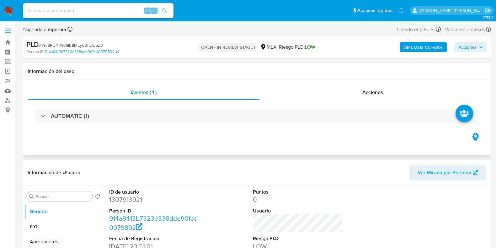
select select "10"
click at [373, 96] on span "Acciones" at bounding box center [373, 92] width 21 height 7
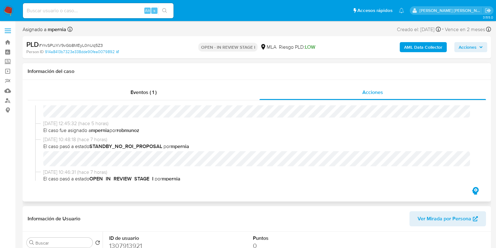
scroll to position [78, 0]
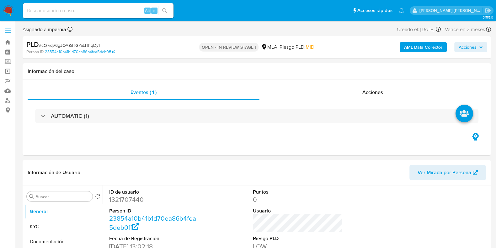
select select "10"
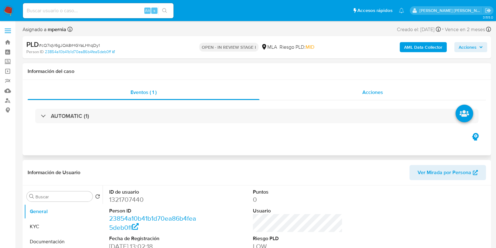
click at [376, 99] on div "Acciones" at bounding box center [373, 92] width 227 height 15
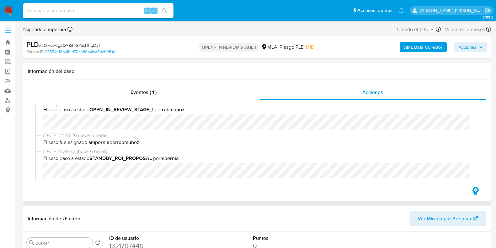
scroll to position [78, 0]
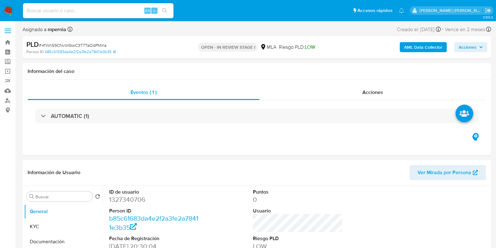
select select "10"
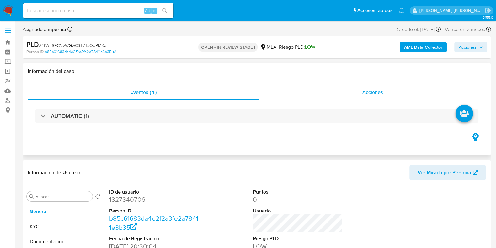
click at [374, 96] on div "Acciones" at bounding box center [373, 92] width 227 height 15
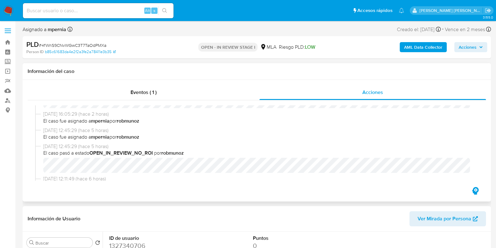
scroll to position [39, 0]
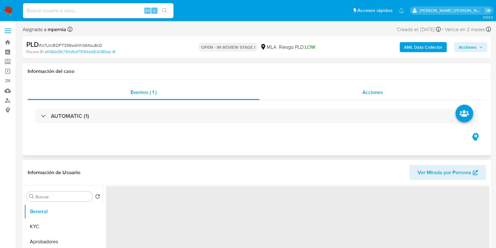
click at [374, 99] on div "Acciones" at bounding box center [373, 92] width 227 height 15
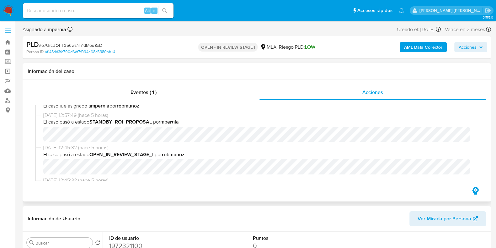
select select "10"
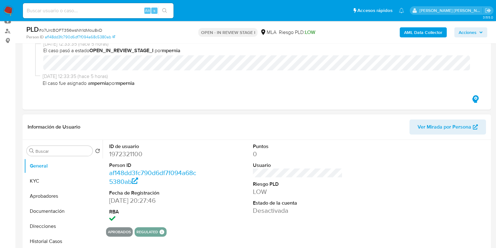
scroll to position [118, 0]
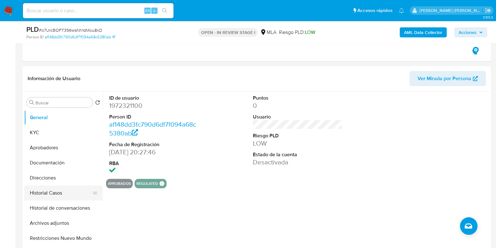
click at [63, 190] on button "Historial Casos" at bounding box center [60, 192] width 73 height 15
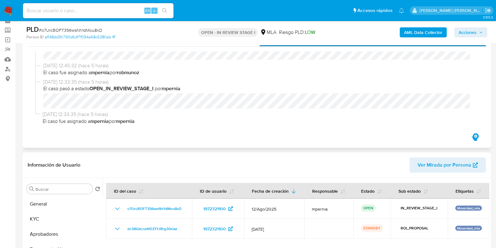
scroll to position [0, 0]
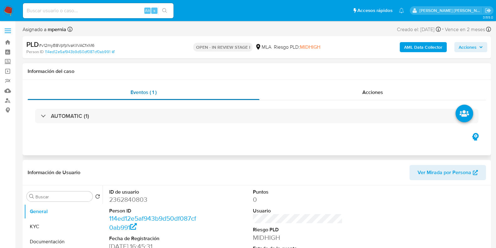
select select "10"
click at [380, 97] on div "Acciones" at bounding box center [373, 92] width 227 height 15
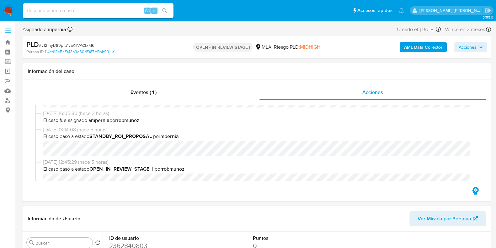
scroll to position [39, 0]
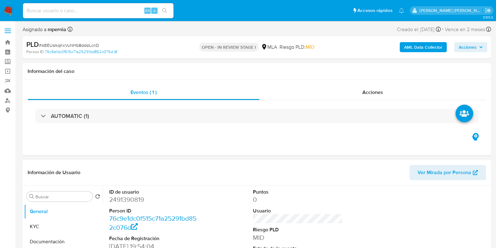
select select "10"
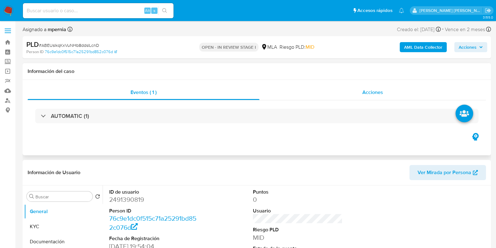
click at [374, 90] on span "Acciones" at bounding box center [373, 92] width 21 height 7
